Goal: Task Accomplishment & Management: Complete application form

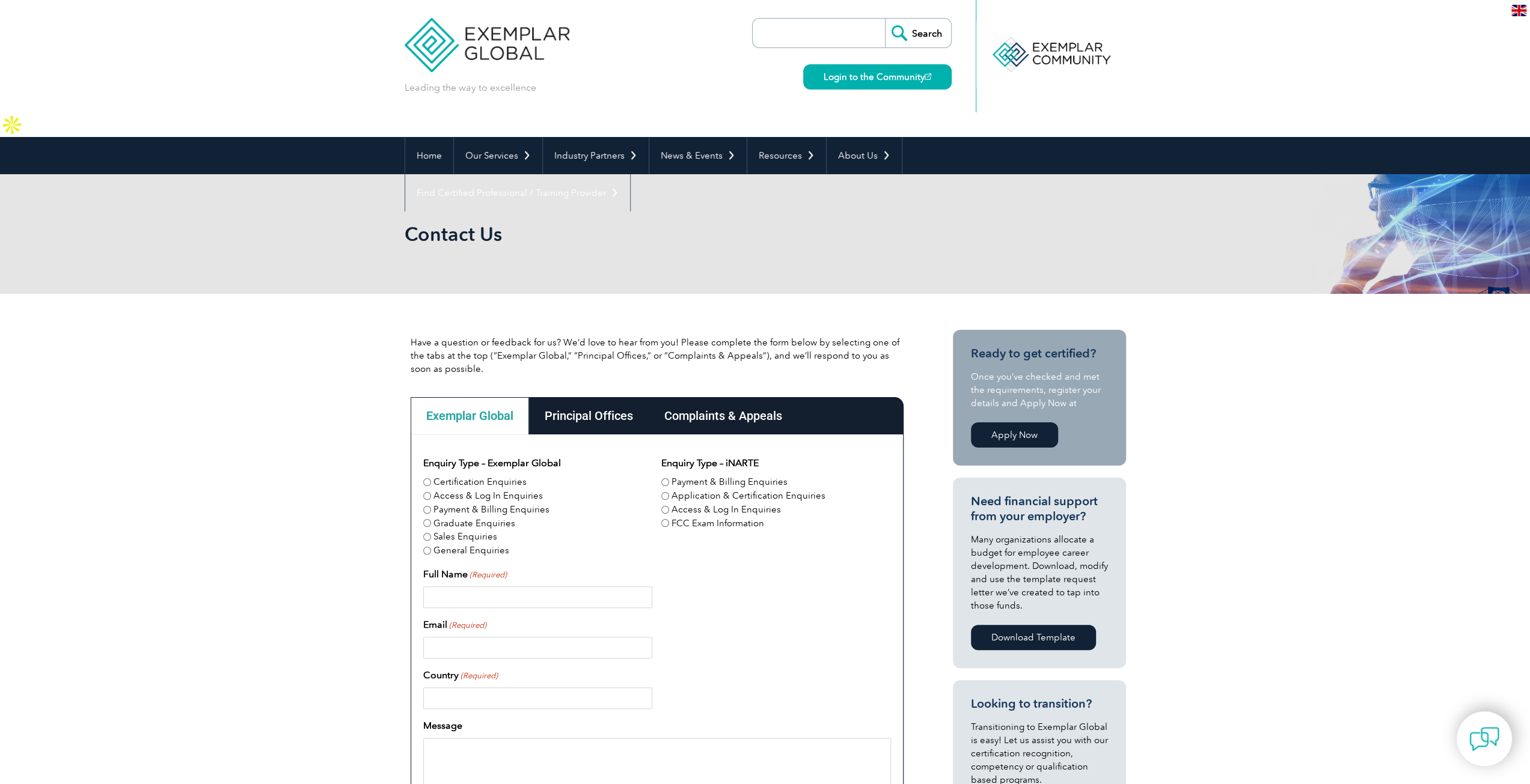
scroll to position [361, 0]
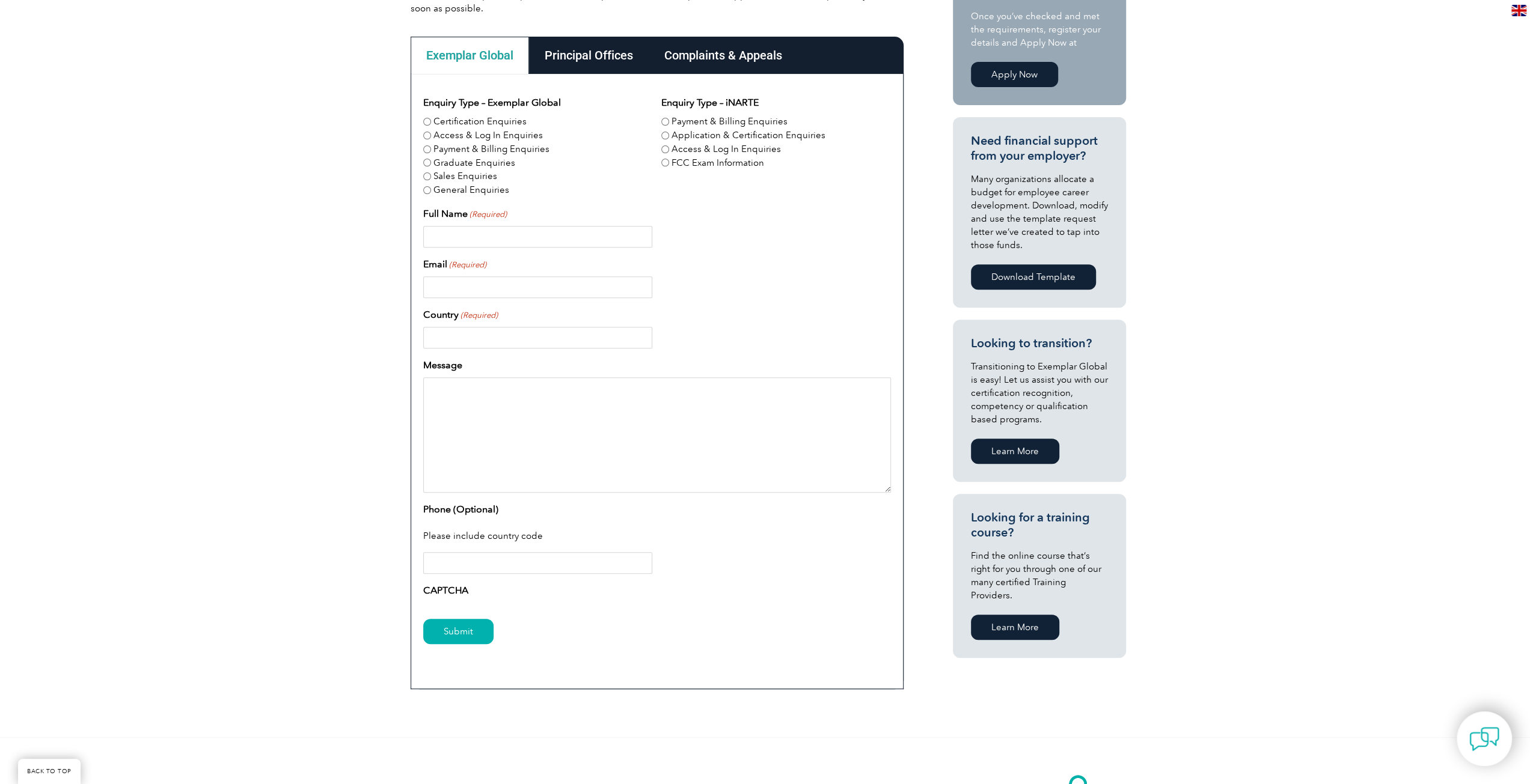
click at [485, 276] on input "Email (Required)" at bounding box center [538, 287] width 229 height 22
type input "[EMAIL_ADDRESS][DOMAIN_NAME]"
type input "[PERSON_NAME]"
type input "[GEOGRAPHIC_DATA]"
type input "2054514895"
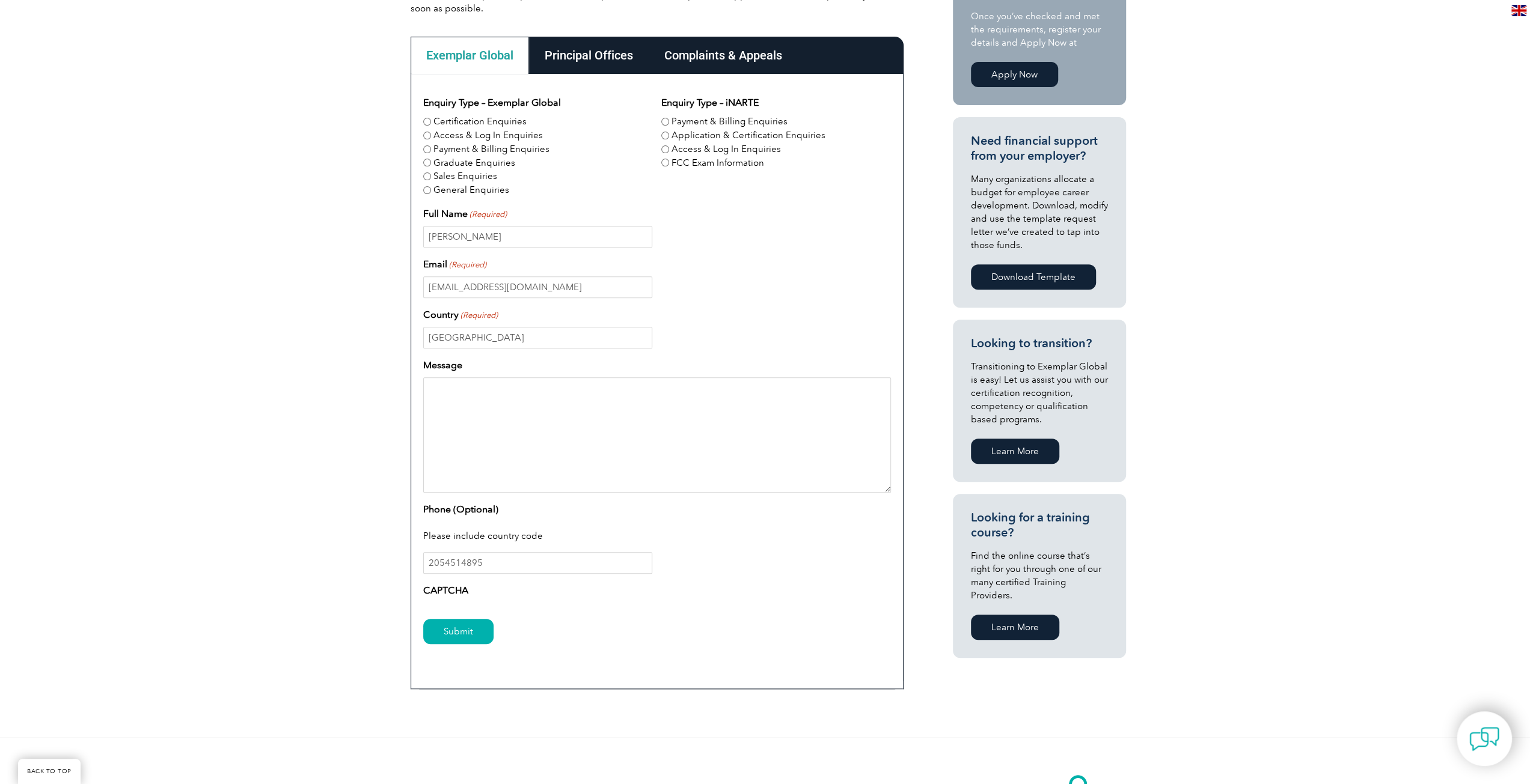
click at [550, 402] on textarea "Message" at bounding box center [657, 435] width 468 height 116
paste textarea "Hi there, What if your IT infrastructure could grow with your business without …"
type textarea "Hi there, What if your IT infrastructure could grow with your business without …"
click at [471, 115] on label "Certification Enquiries" at bounding box center [480, 121] width 93 height 14
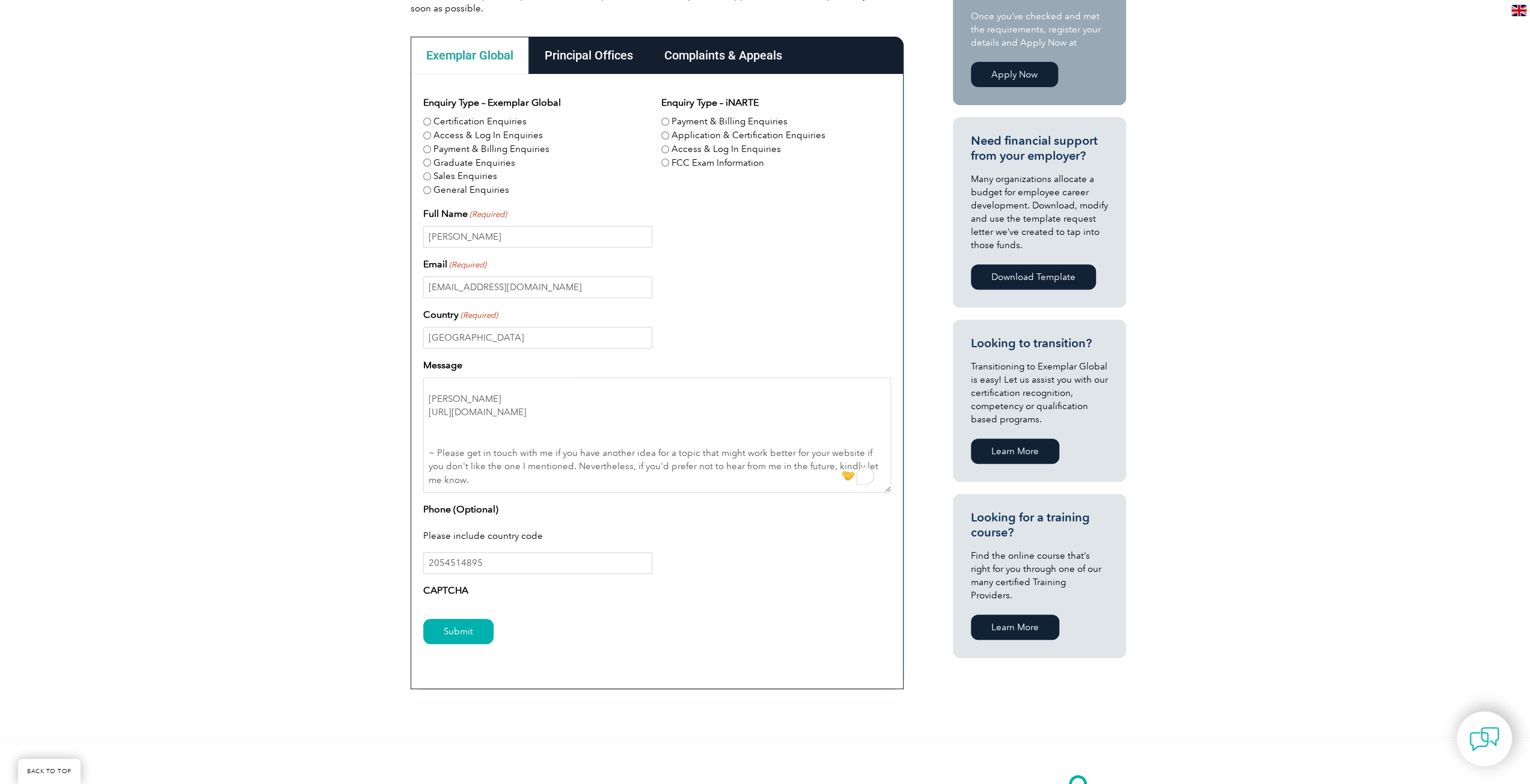
click at [431, 118] on input "Certification Enquiries" at bounding box center [428, 122] width 8 height 8
radio input "true"
click at [695, 156] on label "FCC Exam Information" at bounding box center [717, 162] width 92 height 14
click at [669, 158] on input "FCC Exam Information" at bounding box center [665, 162] width 8 height 8
radio input "true"
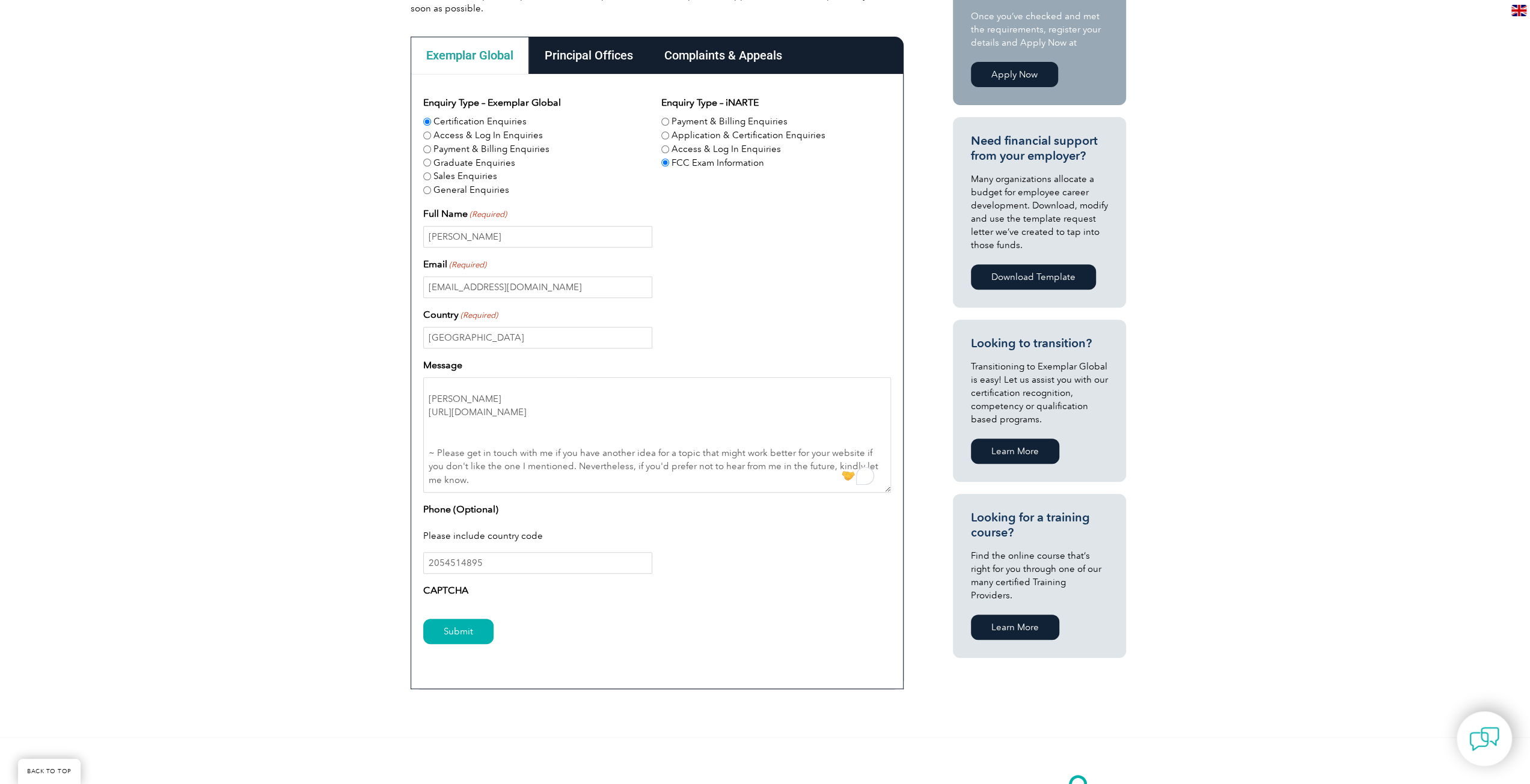
drag, startPoint x: 480, startPoint y: 603, endPoint x: 445, endPoint y: 586, distance: 38.9
click at [480, 619] on input "Submit" at bounding box center [459, 631] width 71 height 25
click at [461, 619] on input "Submit" at bounding box center [459, 631] width 71 height 25
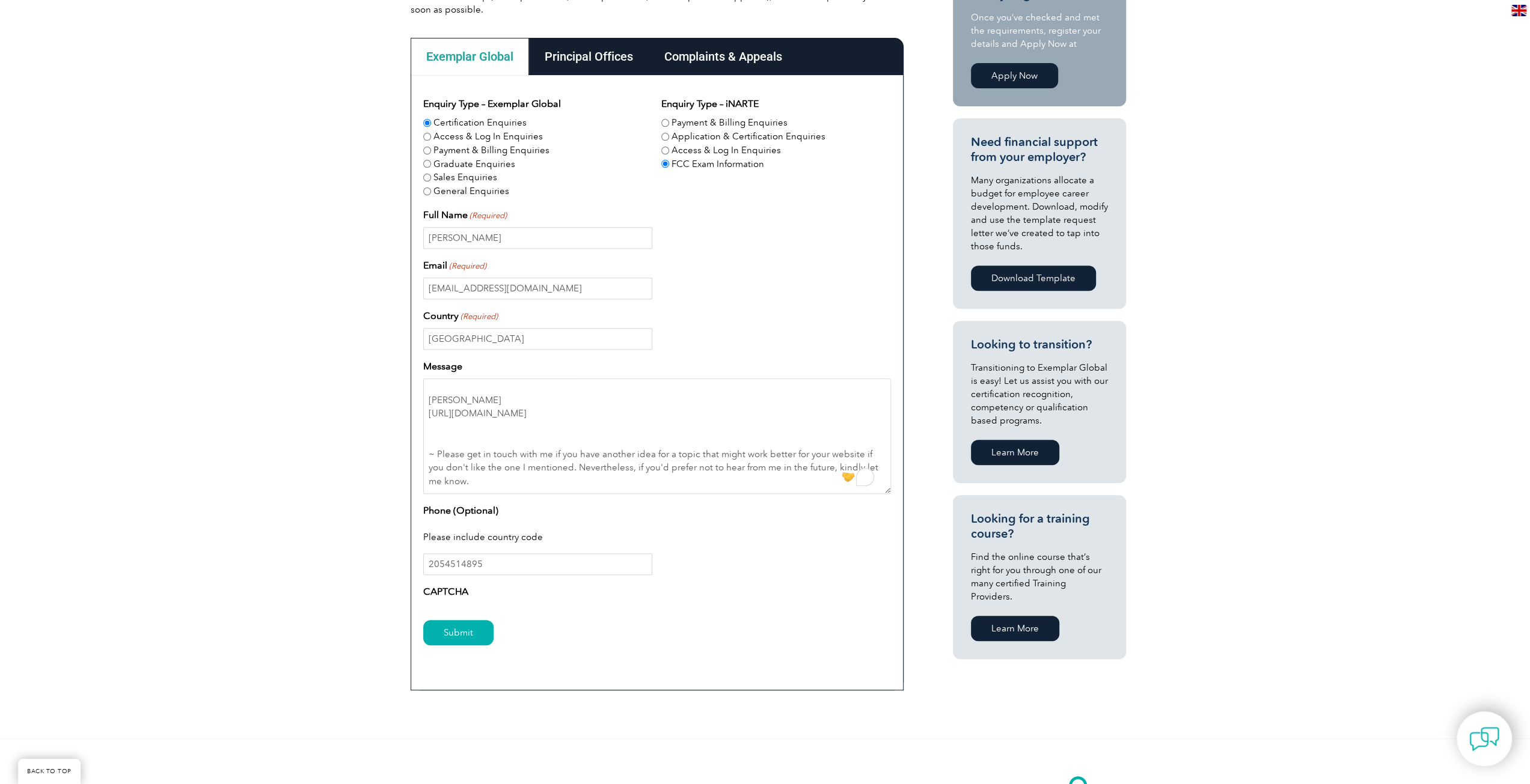
scroll to position [361, 0]
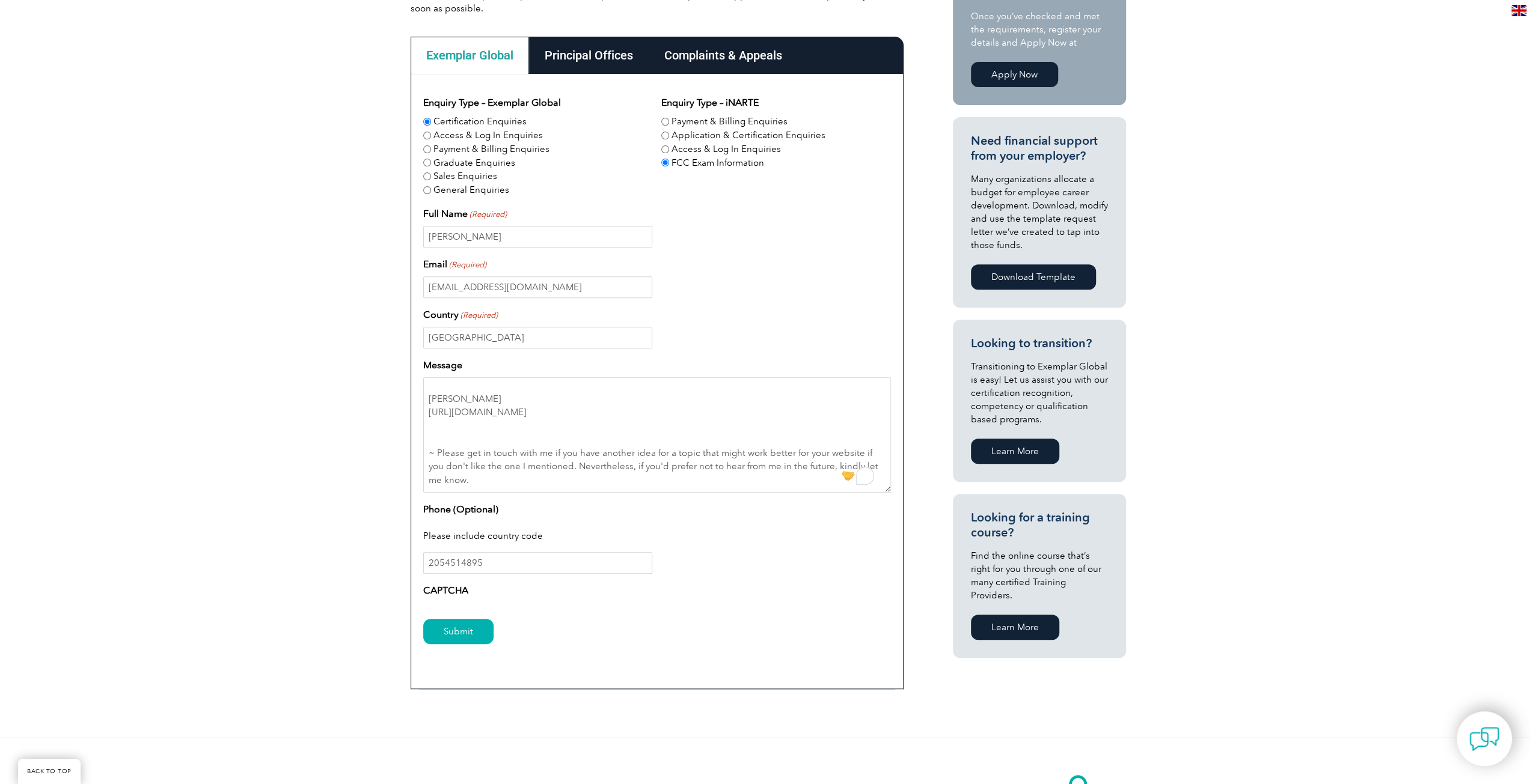
click at [780, 257] on div "Email (Required) info@techdeck.info" at bounding box center [657, 277] width 468 height 41
click at [449, 619] on input "Submit" at bounding box center [459, 631] width 71 height 25
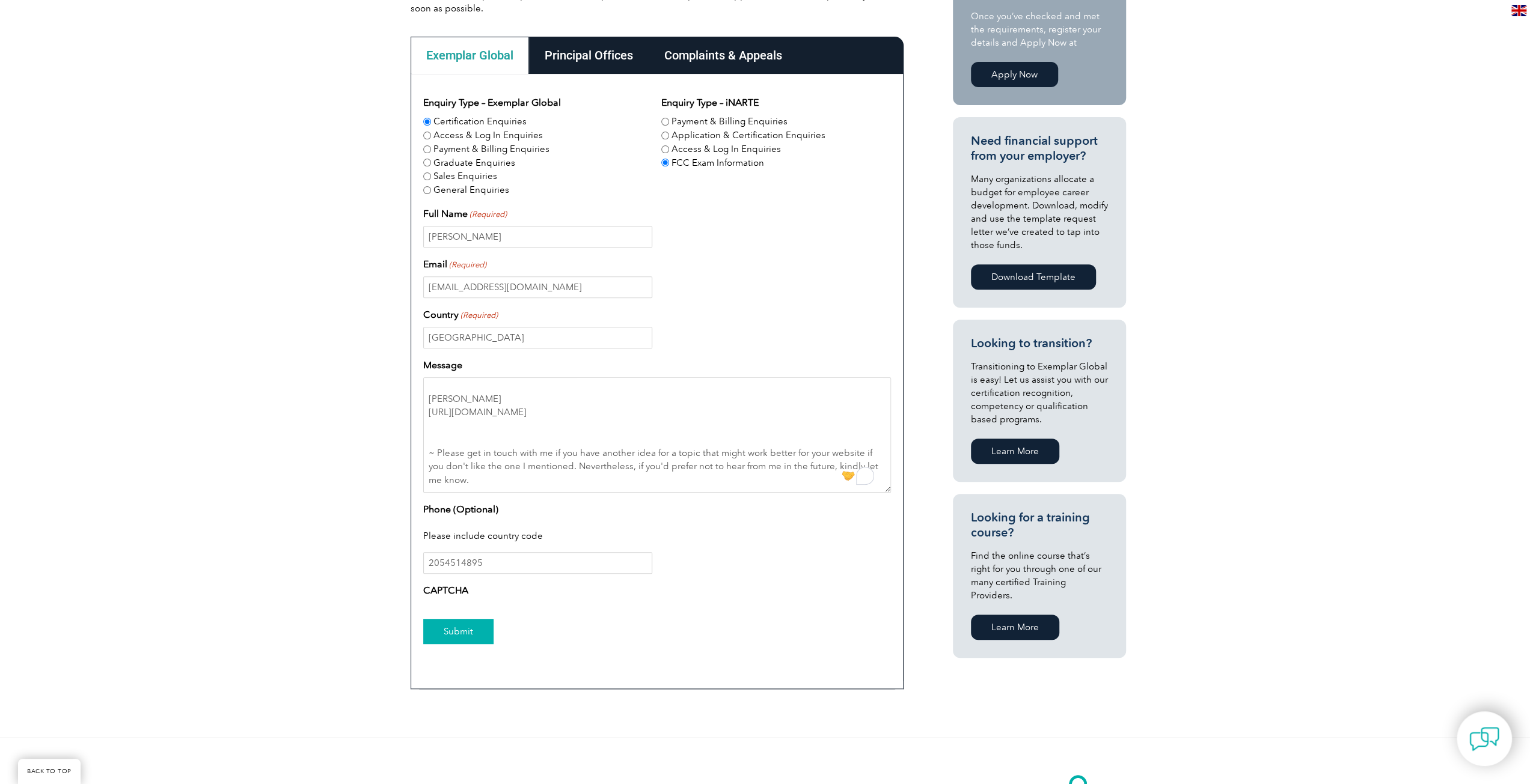
click at [449, 619] on input "Submit" at bounding box center [459, 631] width 71 height 25
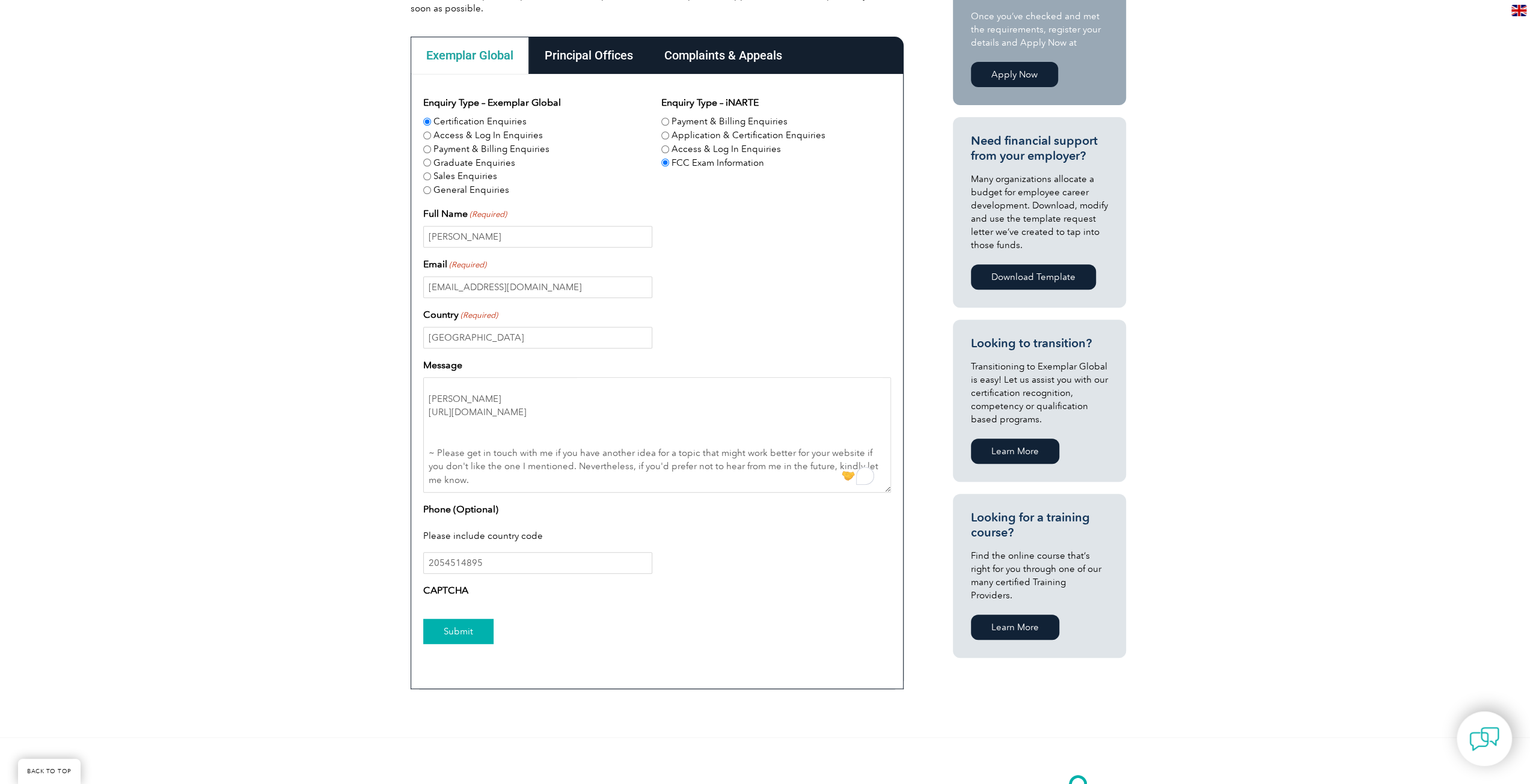
click at [449, 619] on input "Submit" at bounding box center [459, 631] width 71 height 25
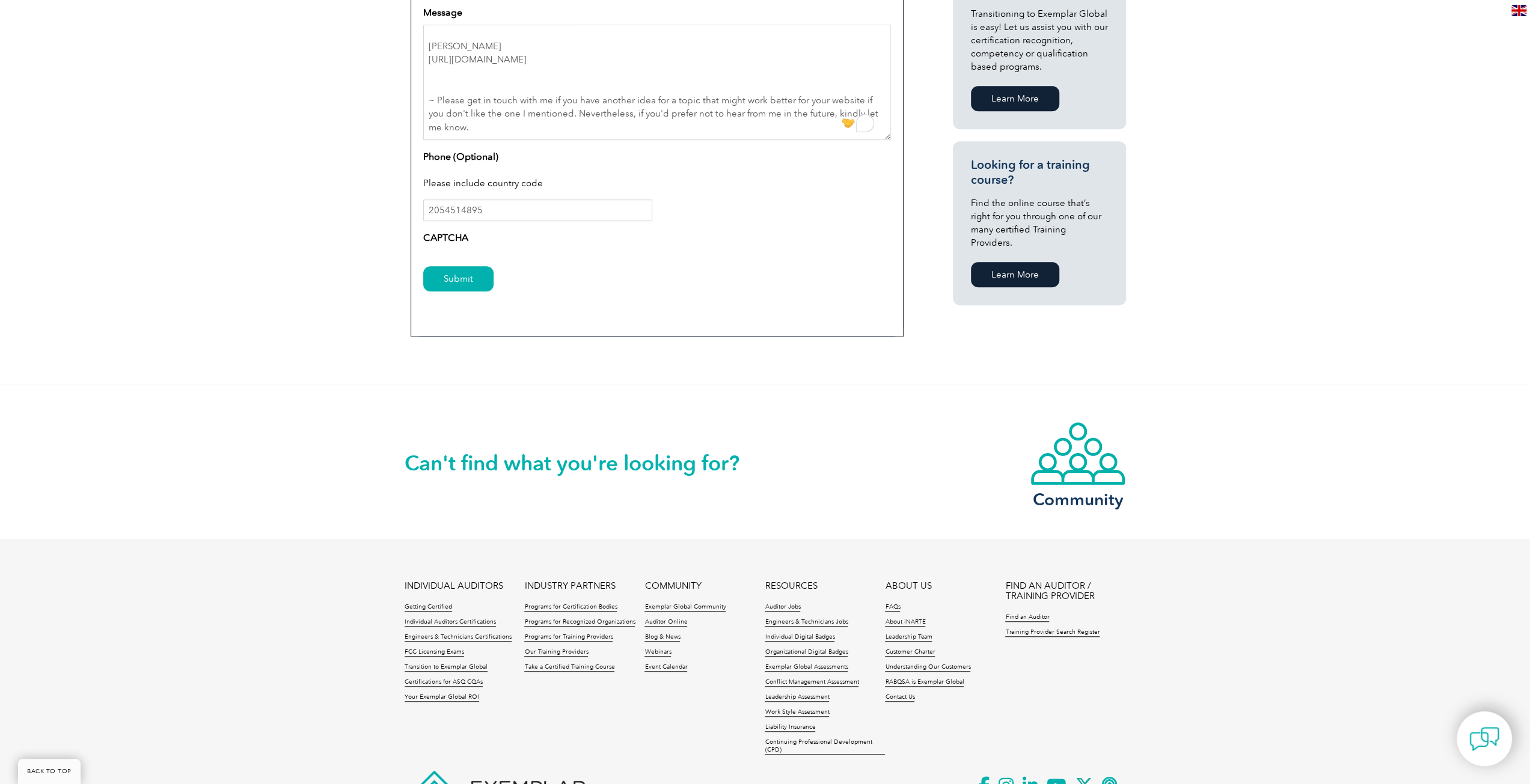
scroll to position [767, 0]
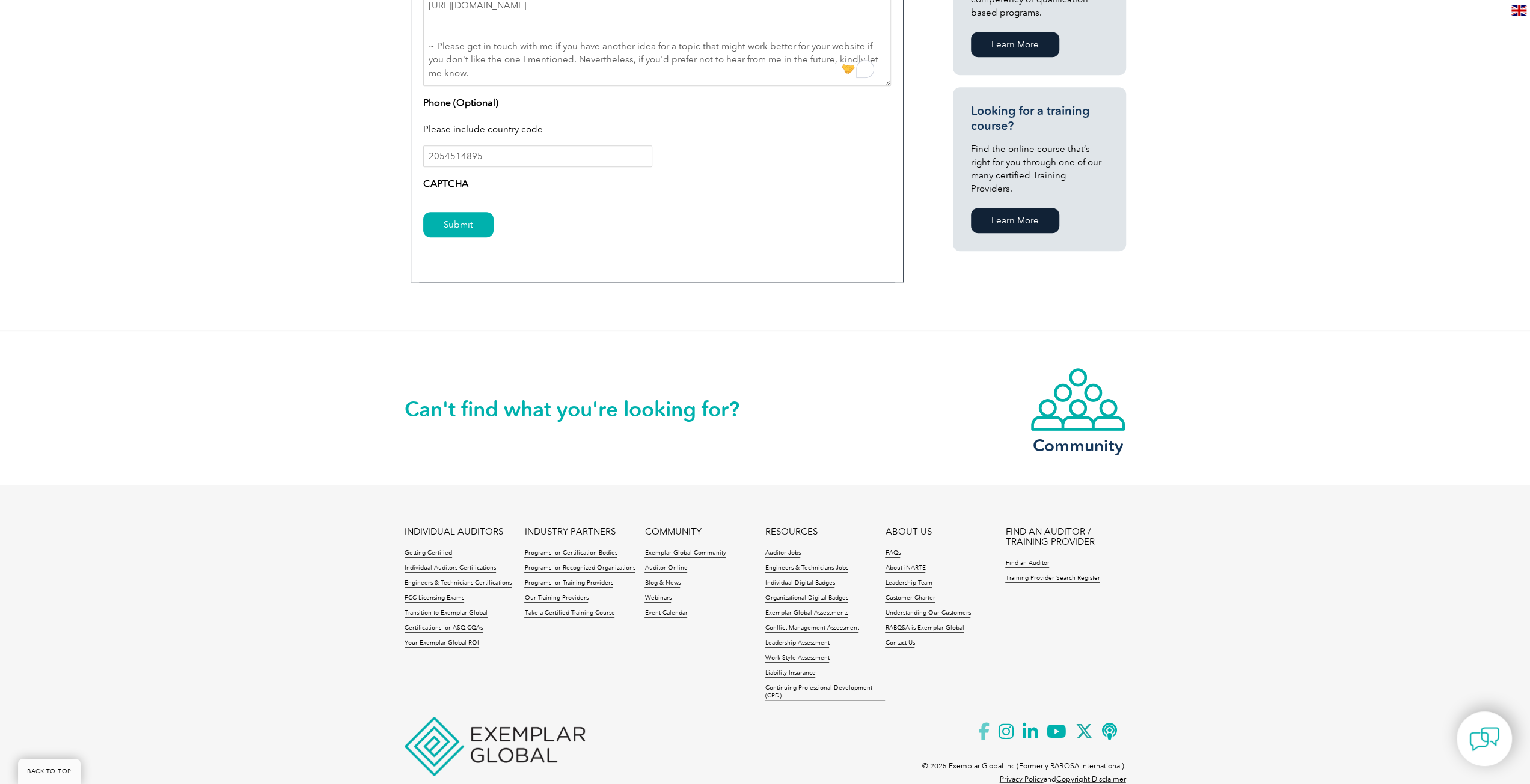
click at [981, 717] on icon at bounding box center [988, 731] width 20 height 30
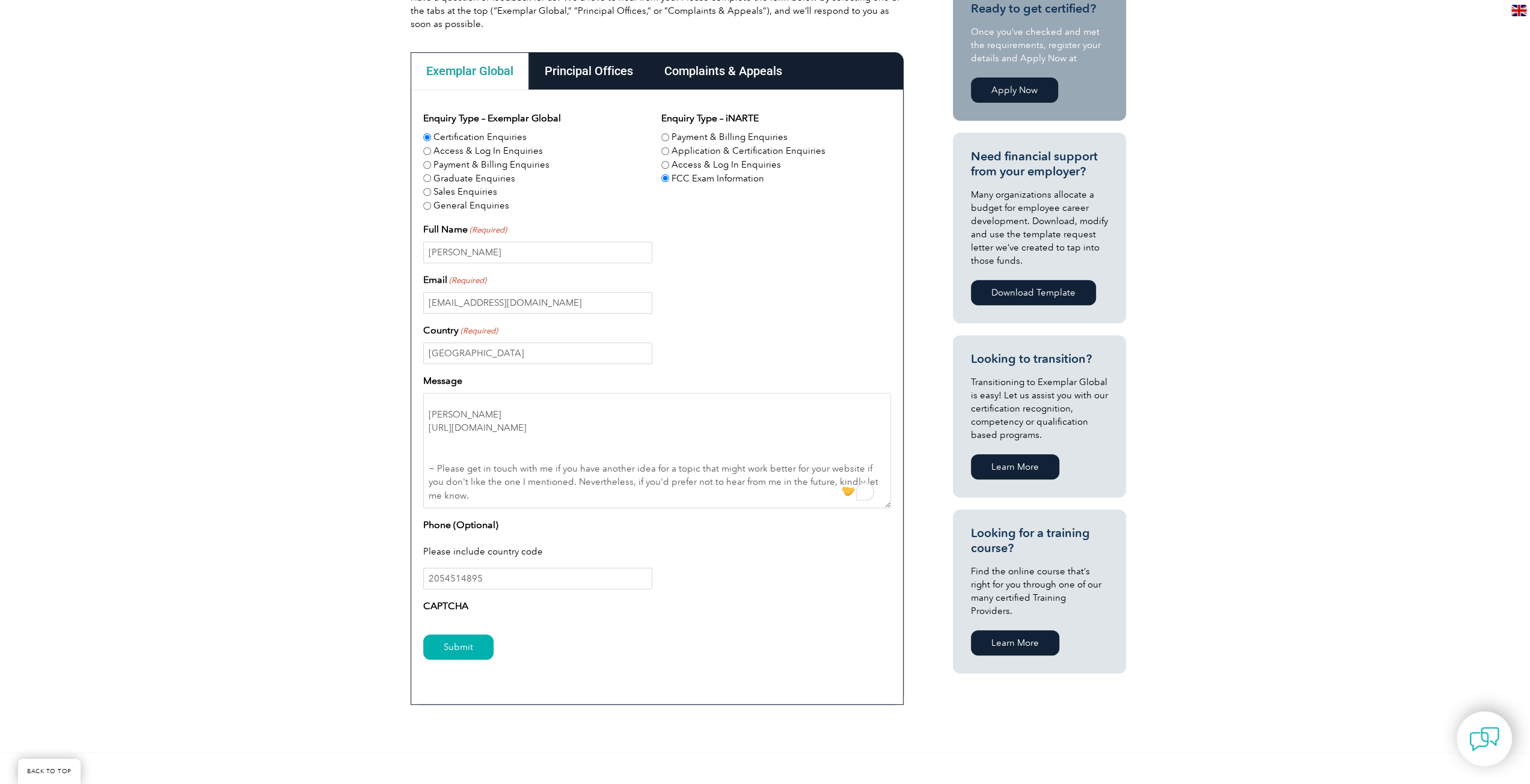
scroll to position [47, 0]
